Goal: Find specific page/section: Find specific page/section

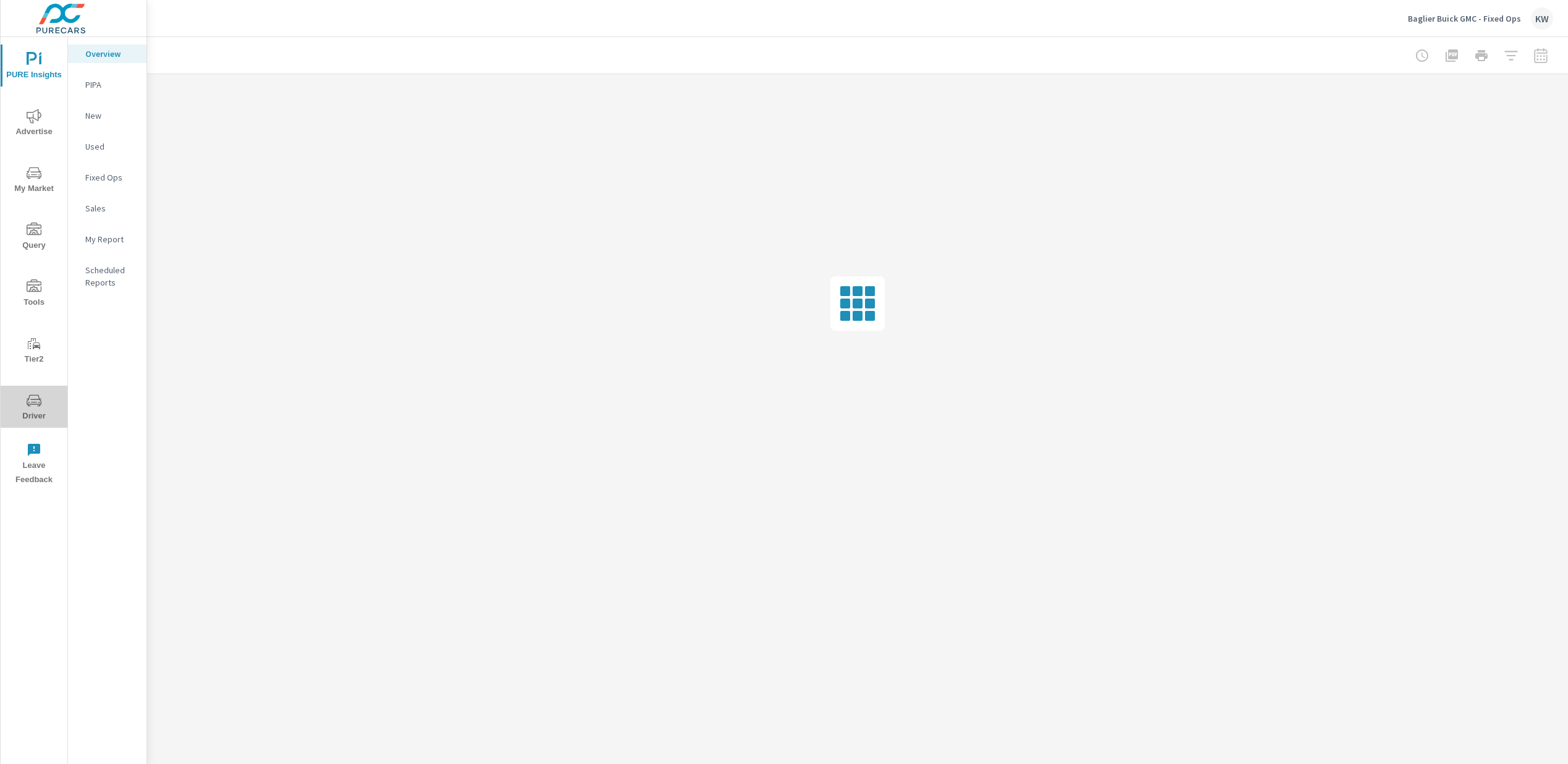
click at [30, 411] on span "Driver" at bounding box center [34, 408] width 59 height 30
click at [32, 412] on span "Driver" at bounding box center [34, 408] width 59 height 30
